Goal: Navigation & Orientation: Find specific page/section

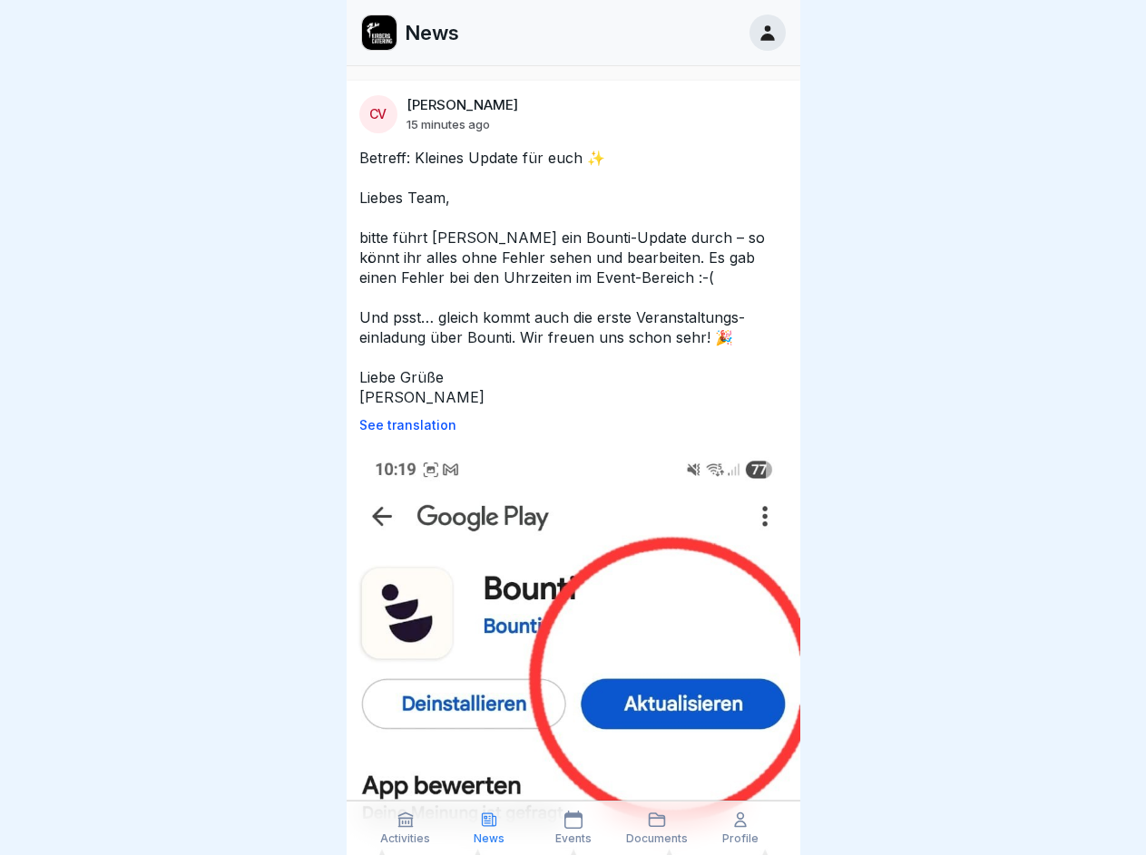
click at [565, 425] on p "See translation" at bounding box center [573, 425] width 428 height 15
click at [405, 828] on icon at bounding box center [405, 820] width 18 height 18
click at [489, 828] on icon at bounding box center [489, 820] width 18 height 18
click at [572, 828] on icon at bounding box center [573, 820] width 18 height 18
click at [657, 828] on icon at bounding box center [657, 820] width 18 height 18
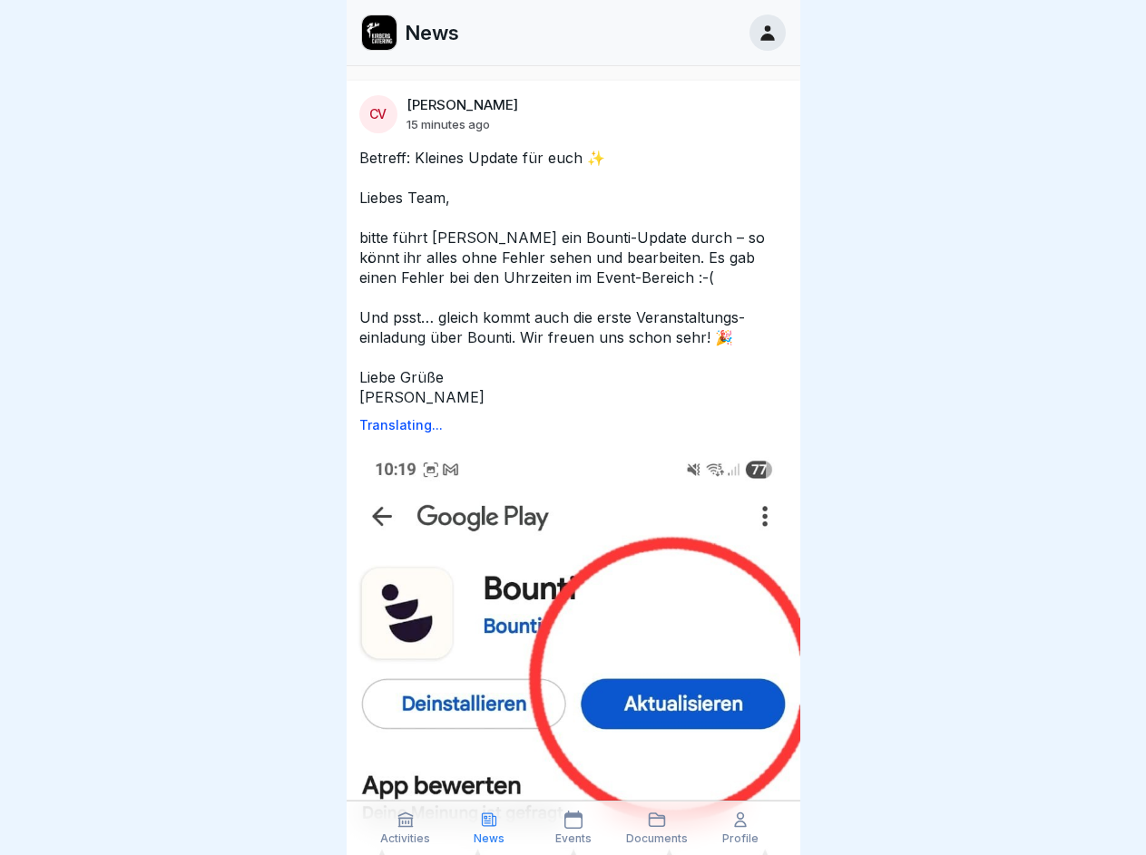
click at [740, 828] on icon at bounding box center [740, 820] width 18 height 18
